Goal: Navigation & Orientation: Find specific page/section

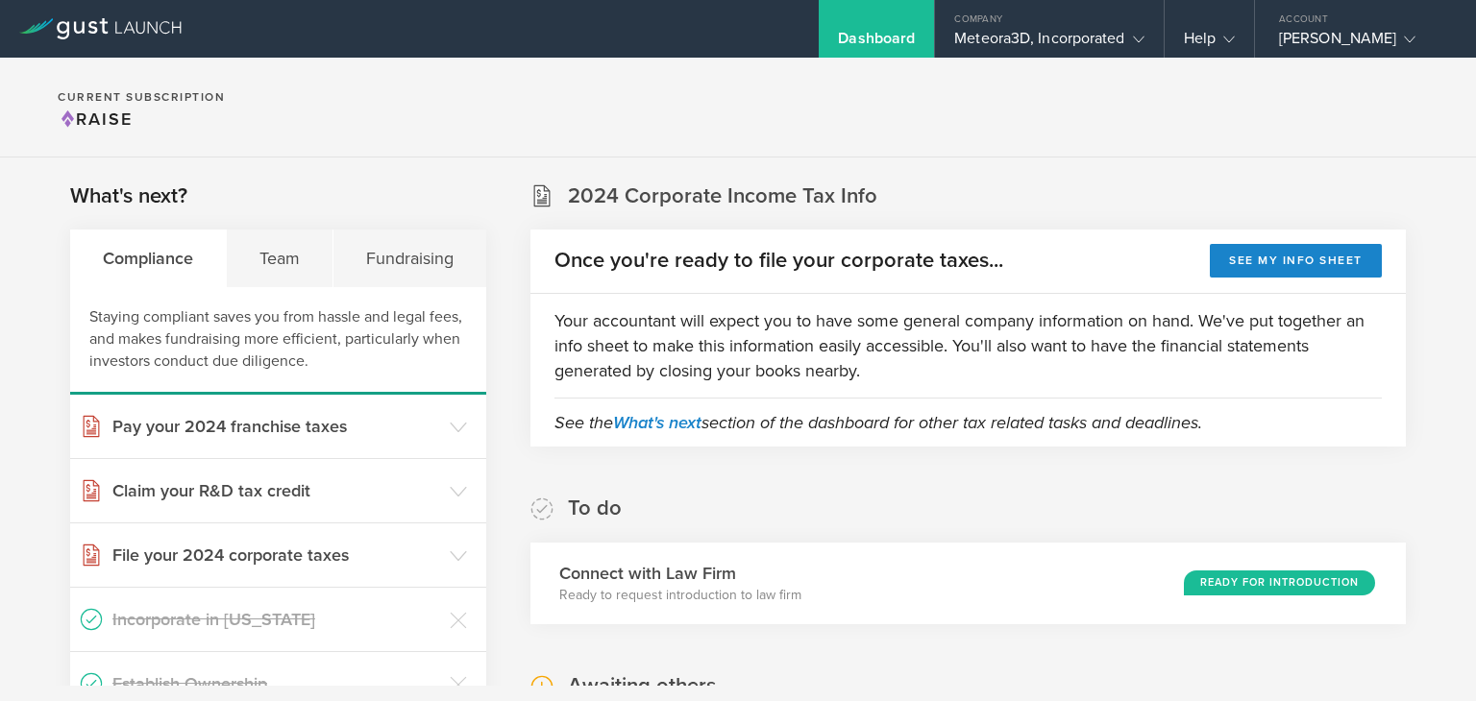
scroll to position [157, 0]
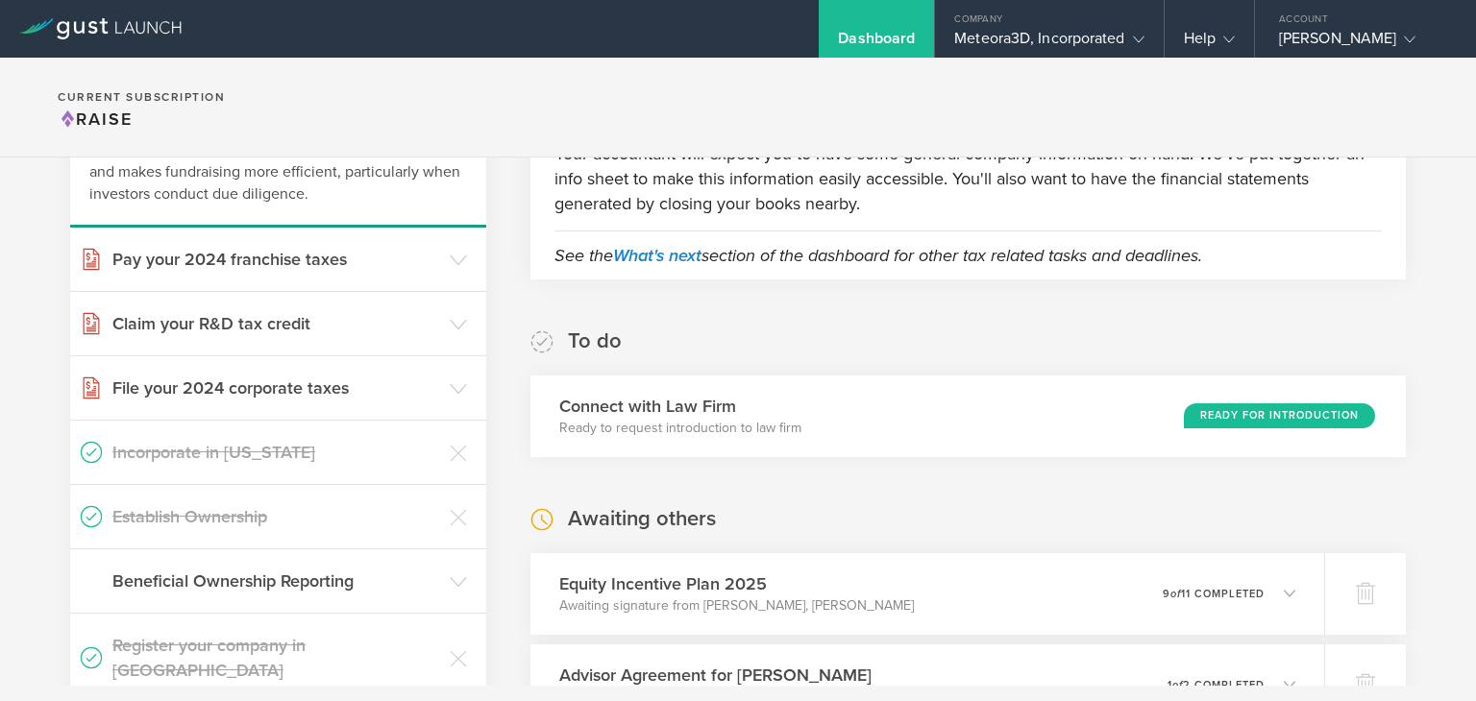
scroll to position [263, 0]
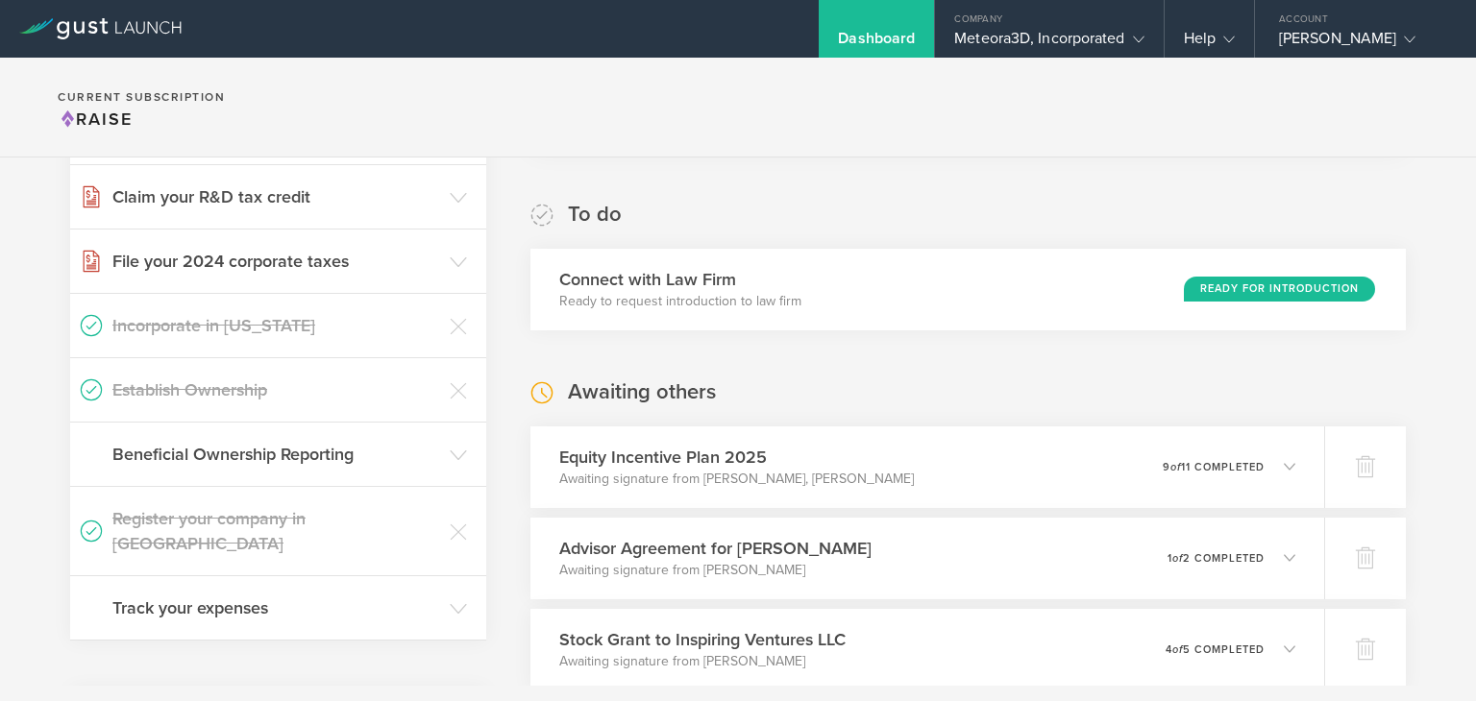
scroll to position [292, 0]
